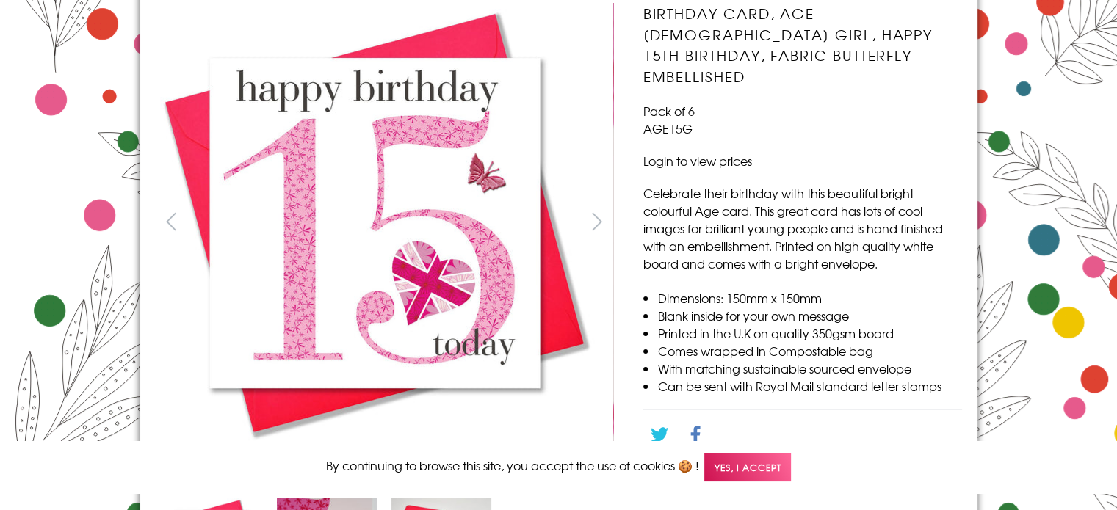
scroll to position [170, 0]
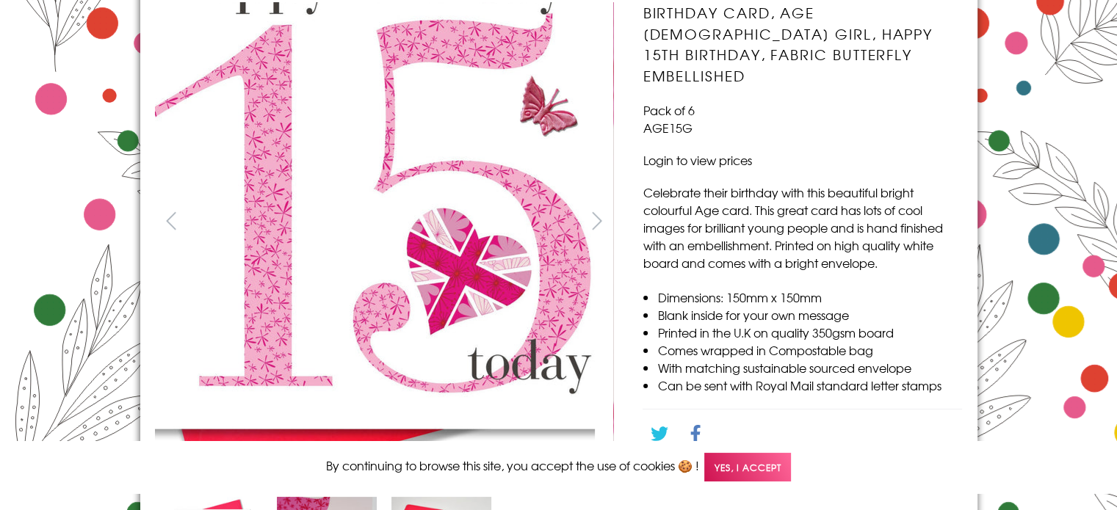
click at [363, 304] on img at bounding box center [375, 222] width 441 height 441
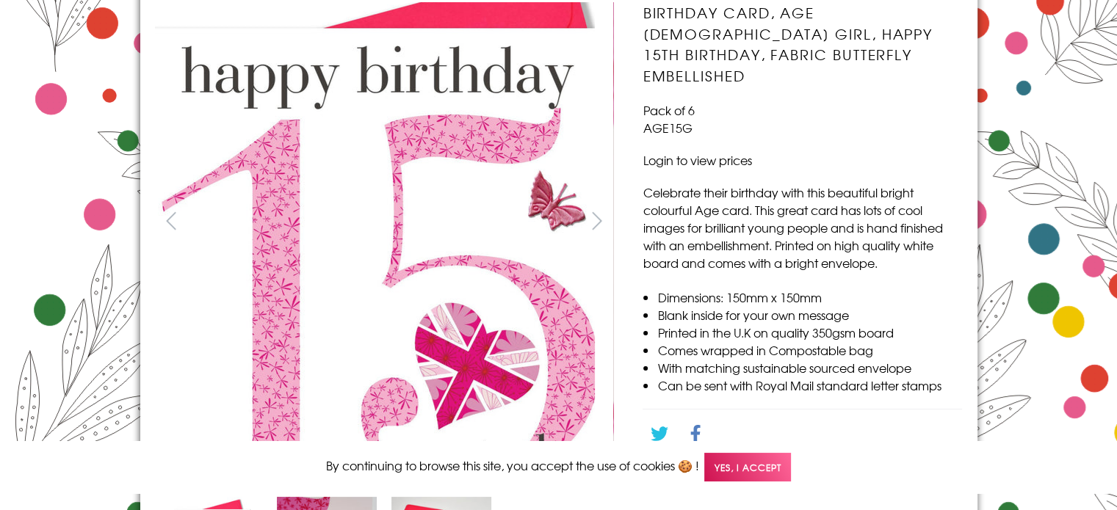
click at [347, 115] on img at bounding box center [375, 222] width 441 height 441
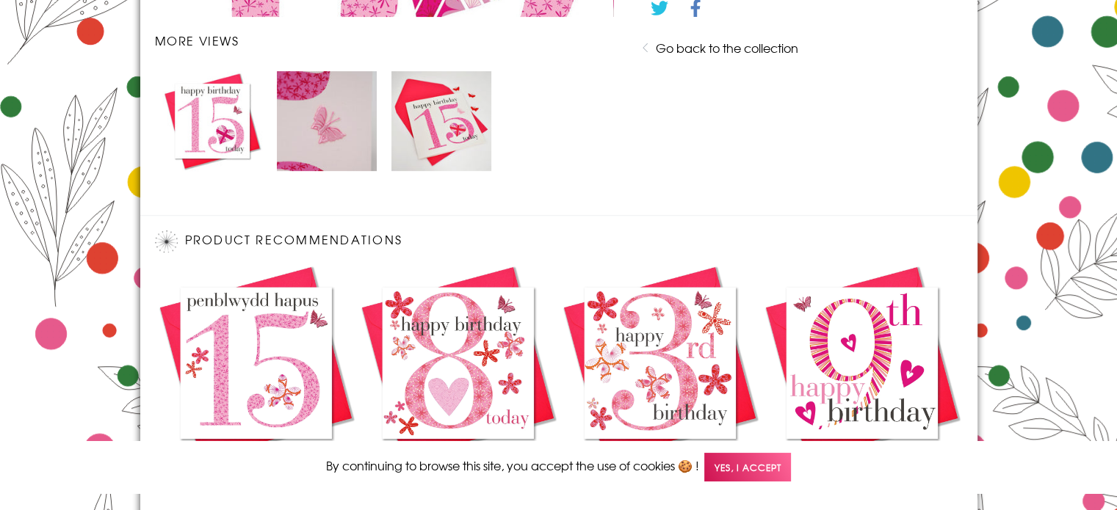
scroll to position [895, 0]
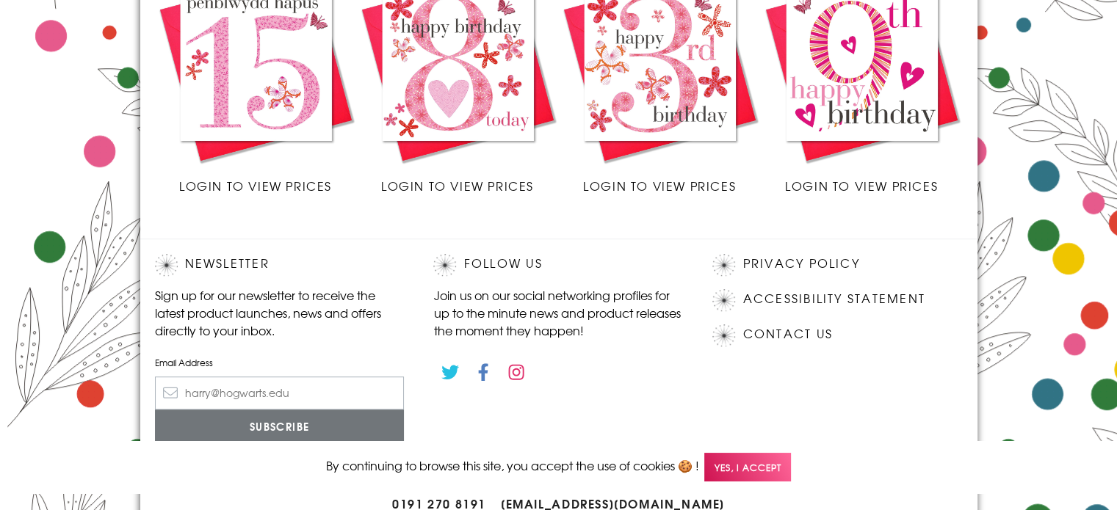
click at [242, 59] on img at bounding box center [256, 65] width 202 height 202
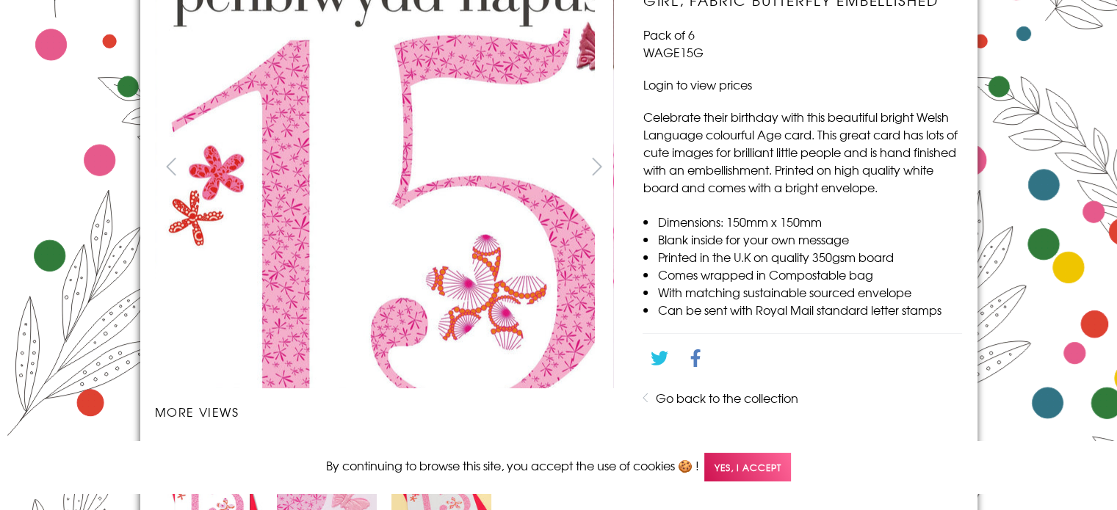
scroll to position [184, 0]
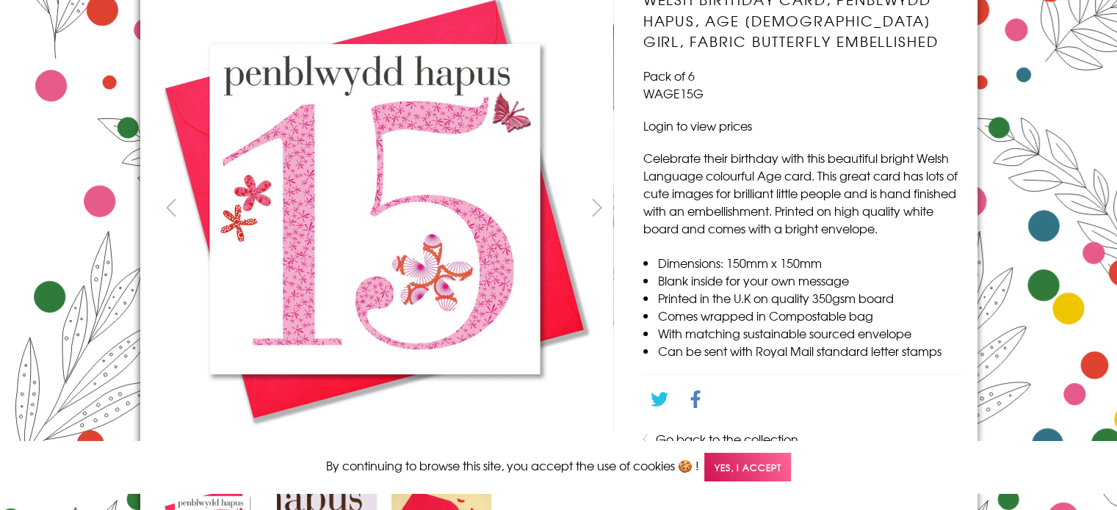
click at [593, 212] on button "next" at bounding box center [596, 208] width 33 height 33
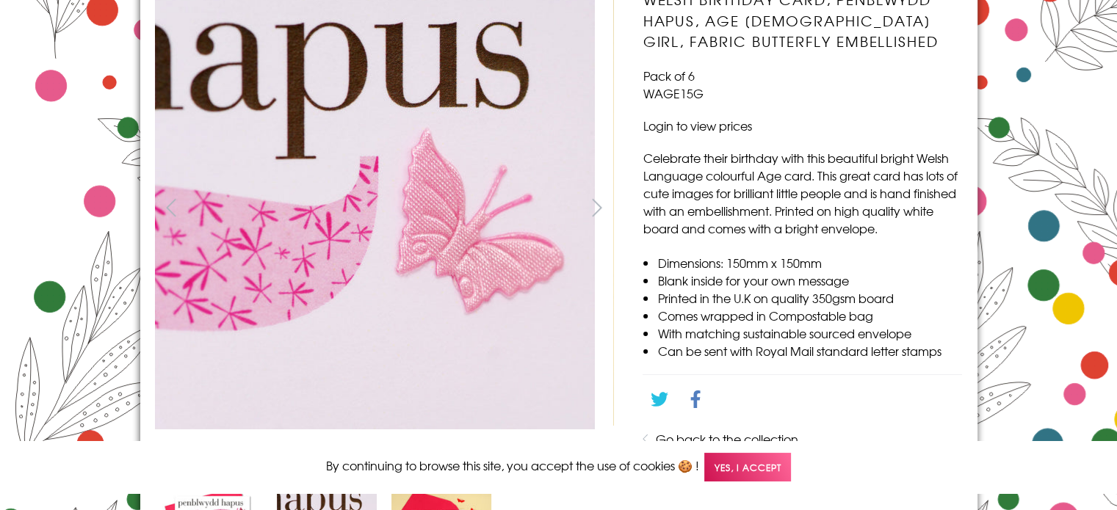
click at [593, 212] on button "next" at bounding box center [596, 208] width 33 height 33
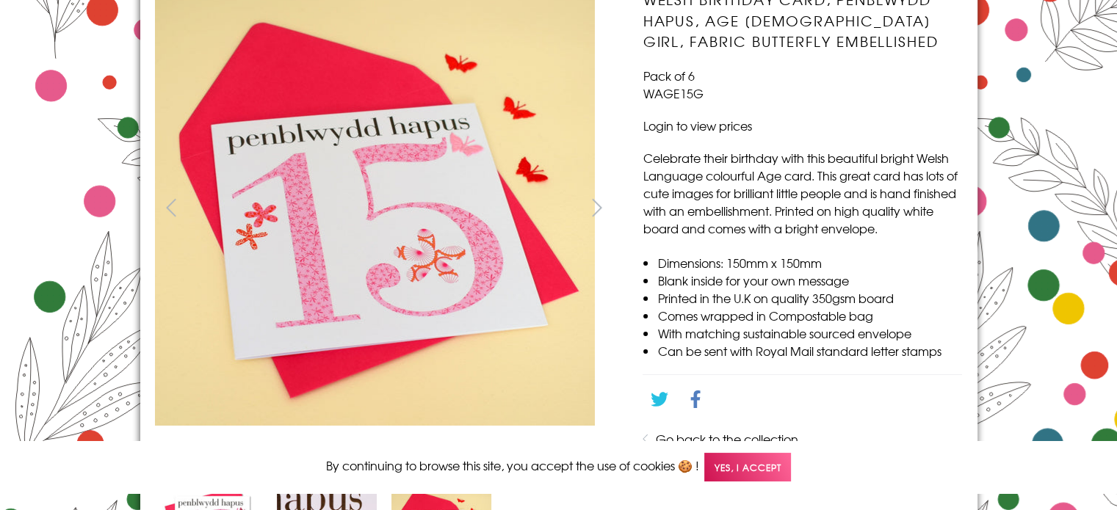
click at [593, 212] on button "next" at bounding box center [596, 208] width 33 height 33
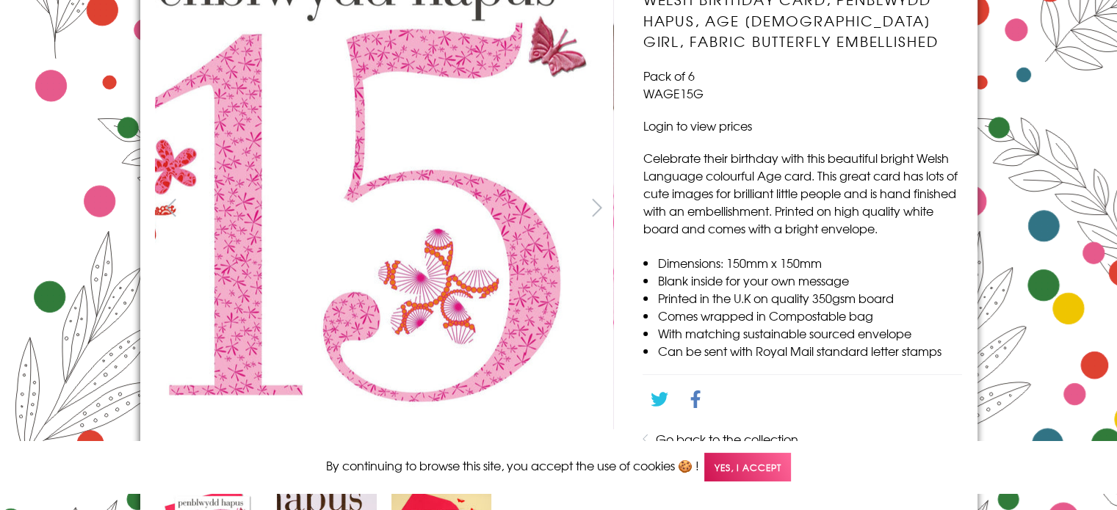
click at [420, 245] on img at bounding box center [375, 209] width 441 height 441
